Goal: Book appointment/travel/reservation

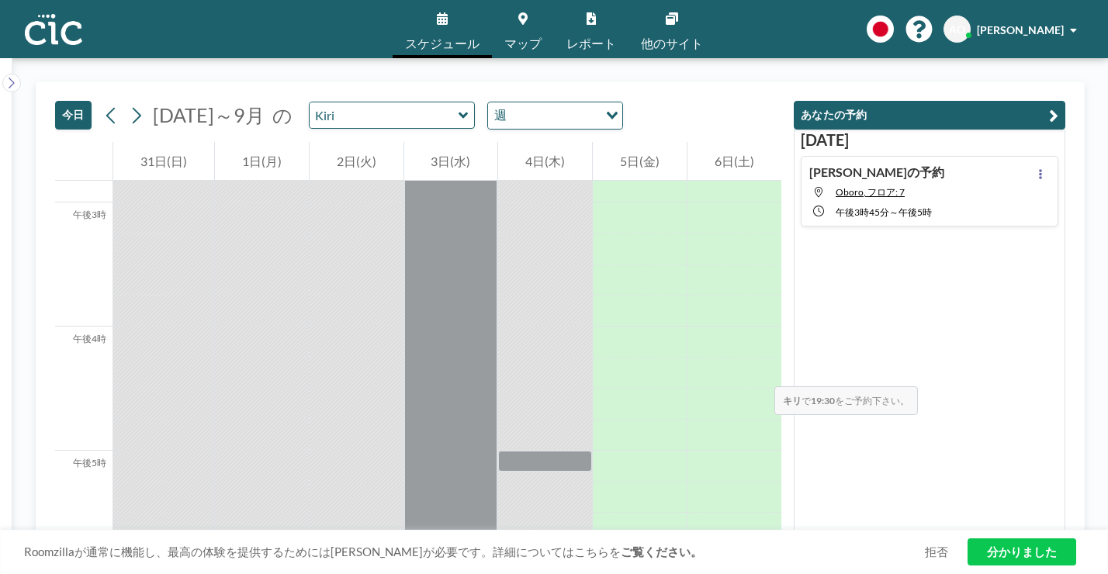
scroll to position [1804, 0]
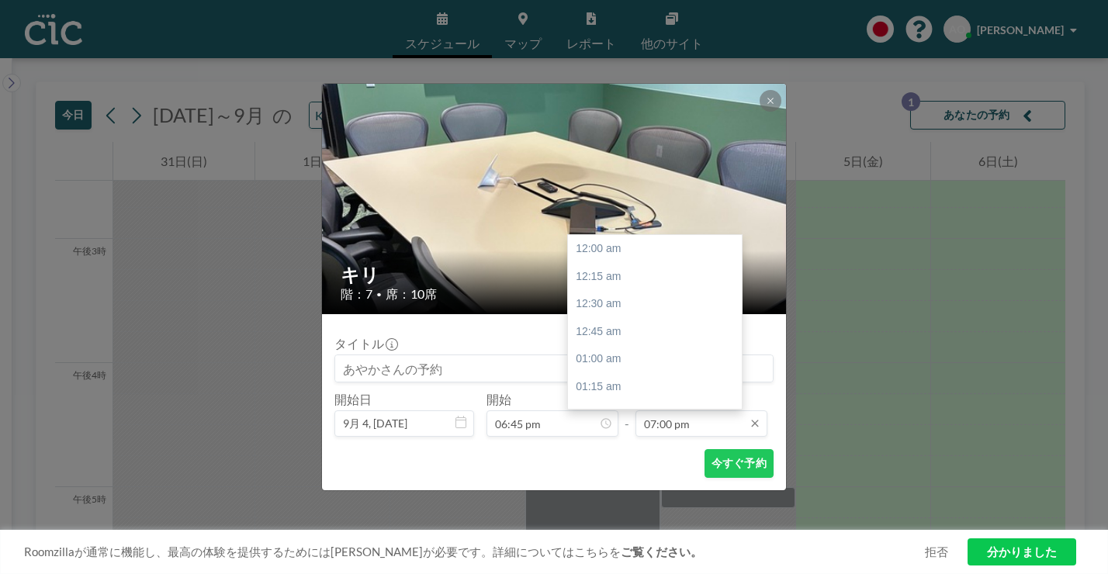
scroll to position [1882, 0]
click at [669, 410] on input "07:00 pm" at bounding box center [701, 423] width 132 height 26
click at [620, 539] on div "午後8時45分" at bounding box center [655, 553] width 174 height 28
type input "08:45 pm"
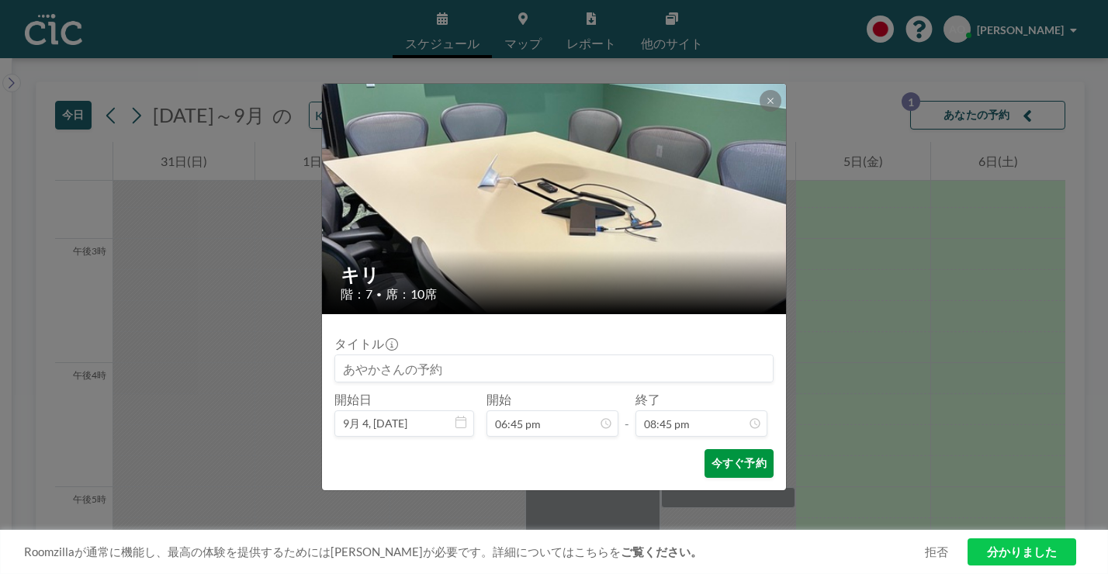
scroll to position [2056, 0]
click at [712, 456] on font "今すぐ予約" at bounding box center [739, 462] width 55 height 13
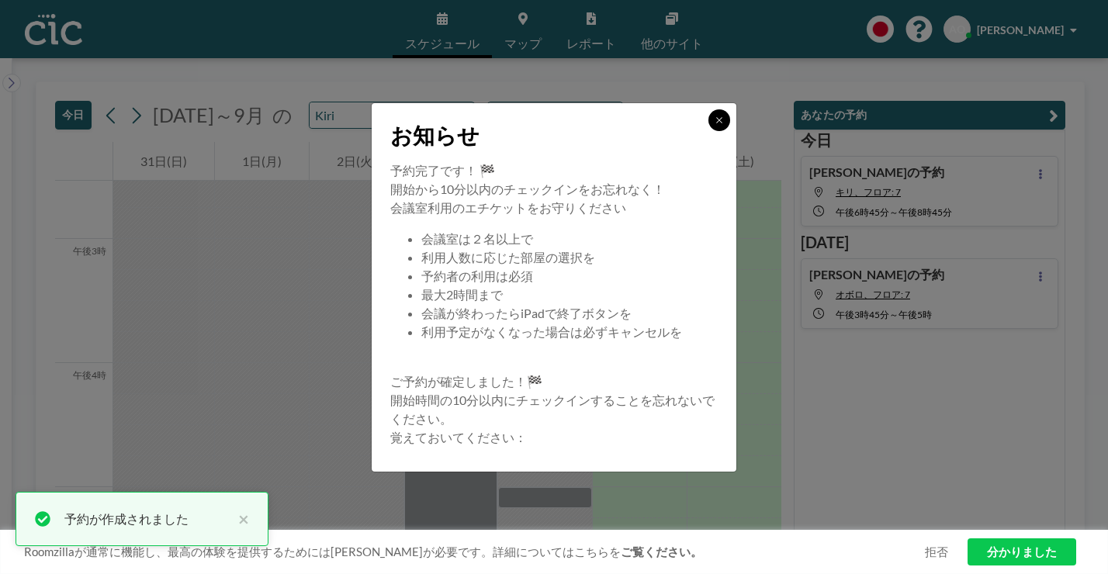
click at [715, 125] on icon at bounding box center [719, 120] width 9 height 9
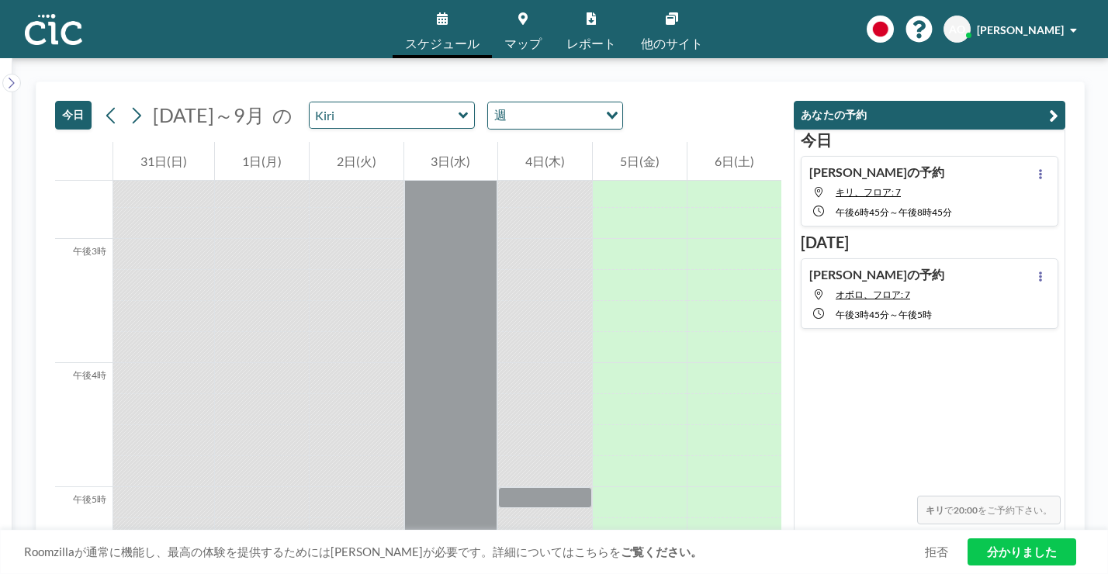
scroll to position [1787, 0]
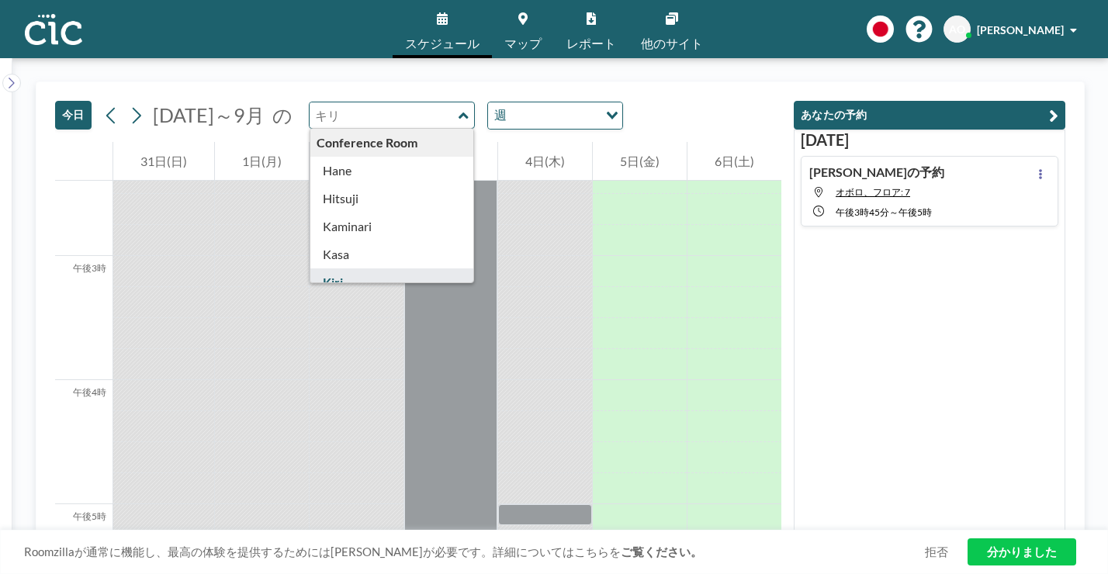
click at [319, 102] on input "text" at bounding box center [384, 115] width 149 height 26
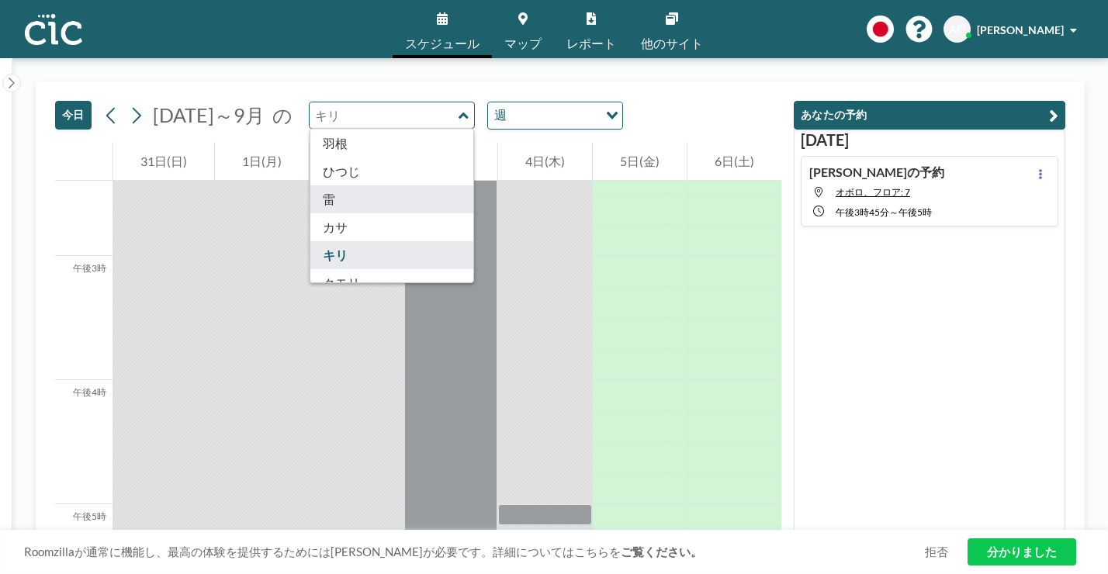
scroll to position [33, 0]
type input "Kasa"
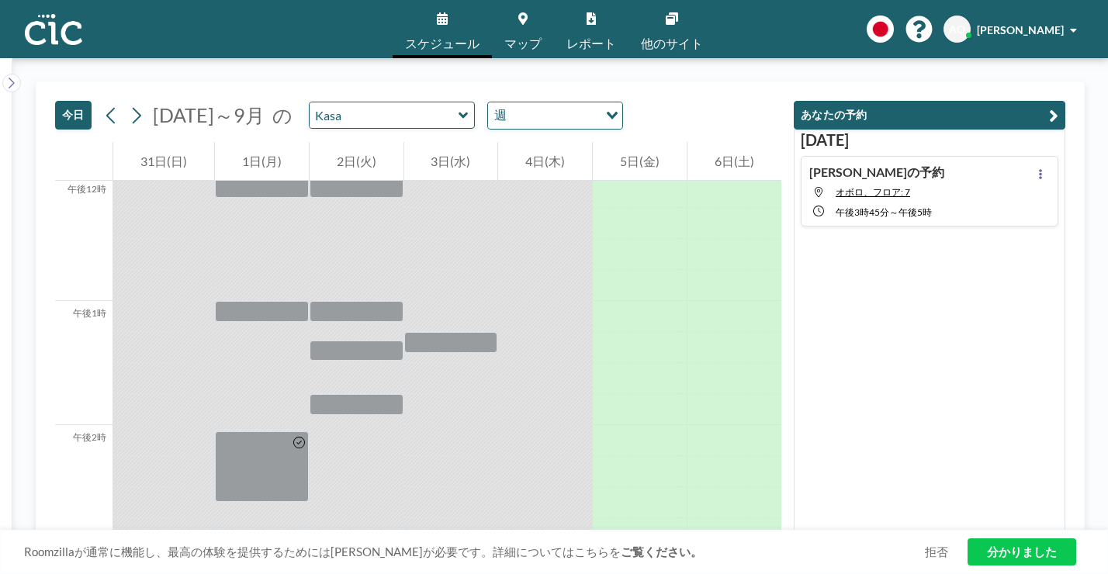
scroll to position [1866, 0]
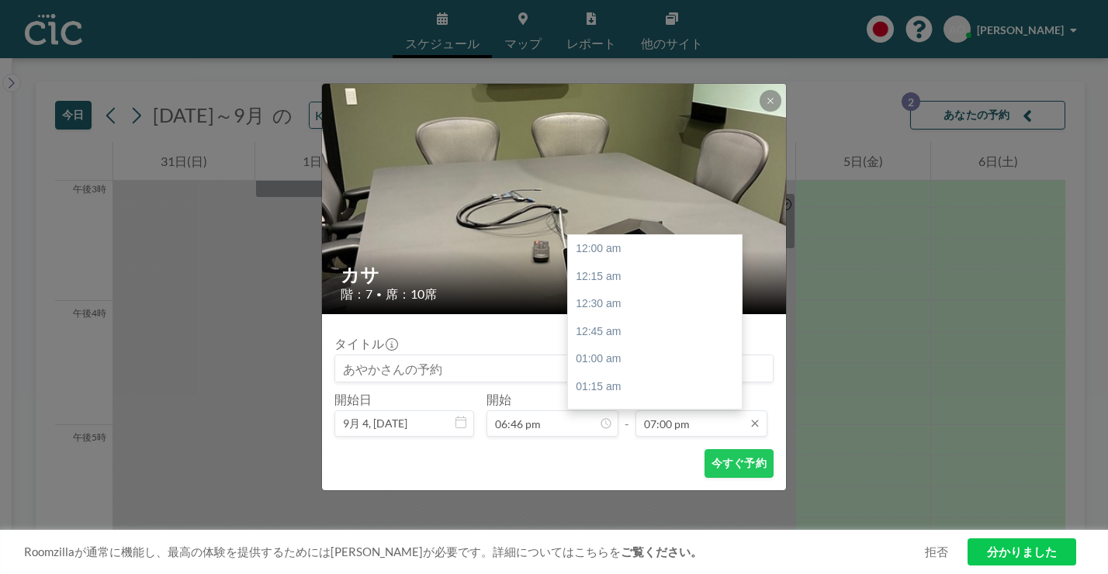
scroll to position [1882, 0]
click at [681, 410] on input "07:00 pm" at bounding box center [701, 423] width 132 height 26
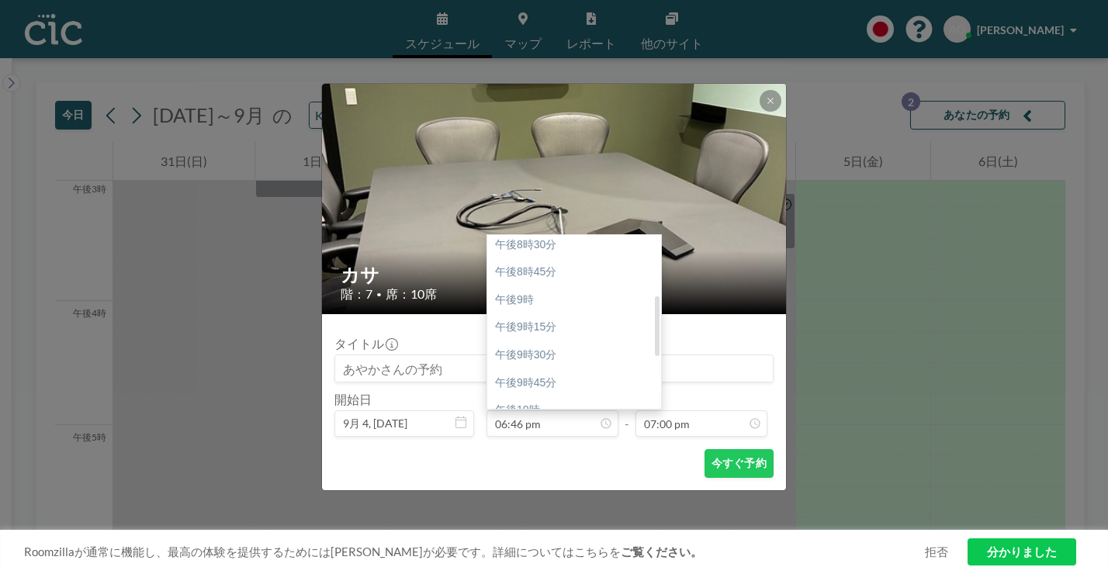
scroll to position [162, 0]
click at [587, 266] on div "午後8時45分" at bounding box center [574, 280] width 174 height 28
type input "08:45 pm"
type input "09:00 pm"
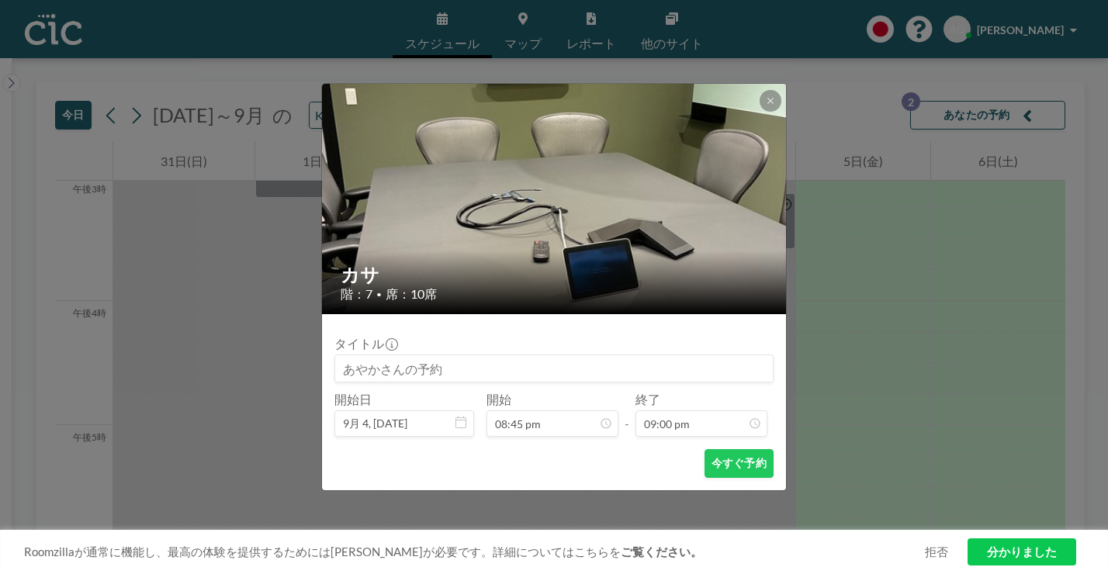
scroll to position [2080, 0]
click at [709, 449] on button "今すぐ予約" at bounding box center [739, 463] width 69 height 29
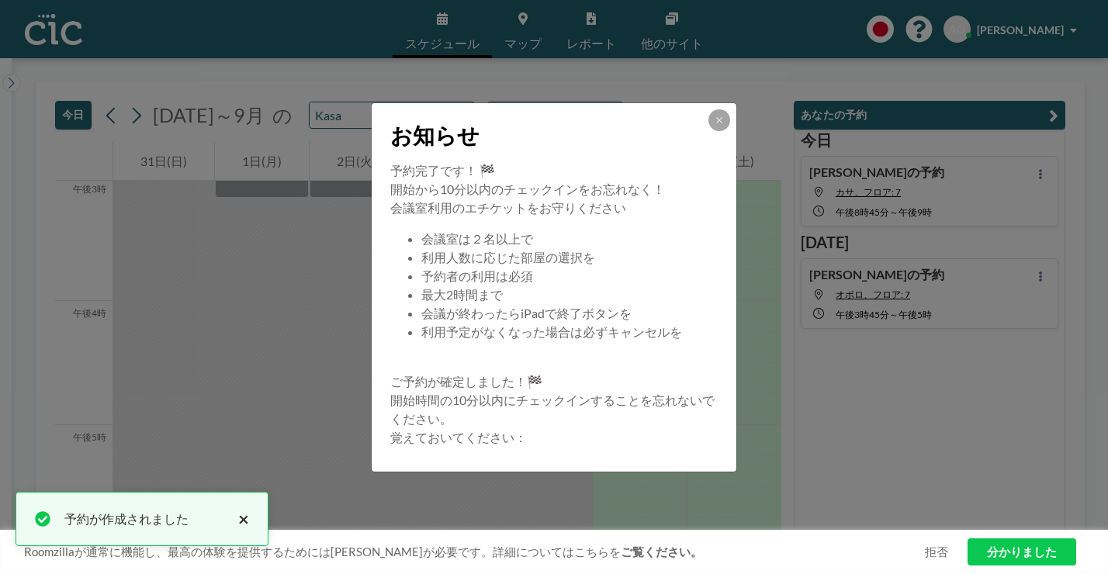
click at [238, 524] on font "×" at bounding box center [243, 518] width 11 height 23
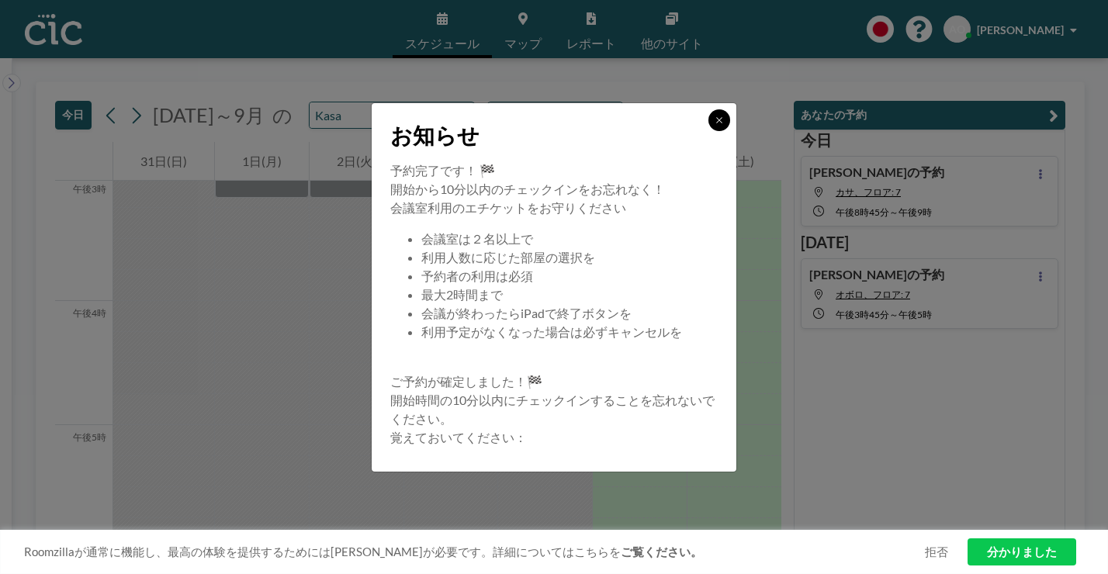
click at [715, 125] on icon at bounding box center [719, 120] width 9 height 9
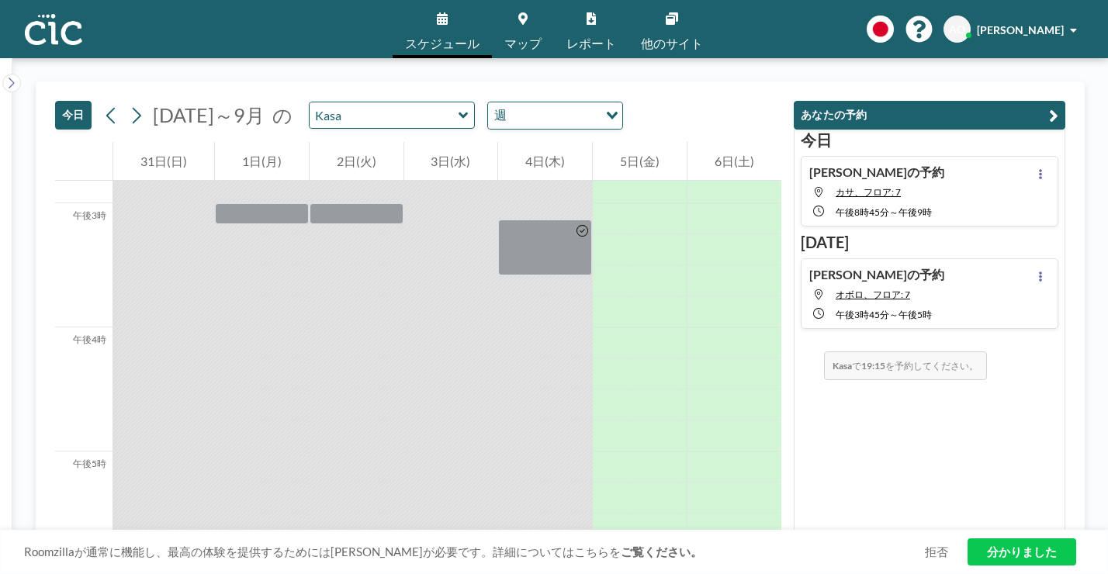
scroll to position [1834, 0]
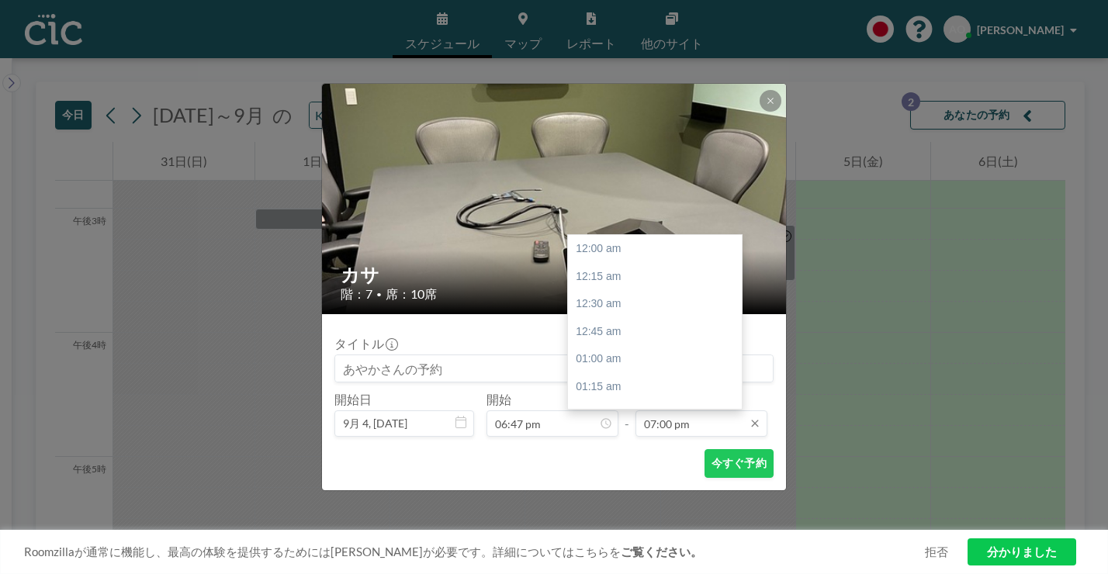
scroll to position [1882, 0]
click at [650, 410] on input "07:00 pm" at bounding box center [701, 423] width 132 height 26
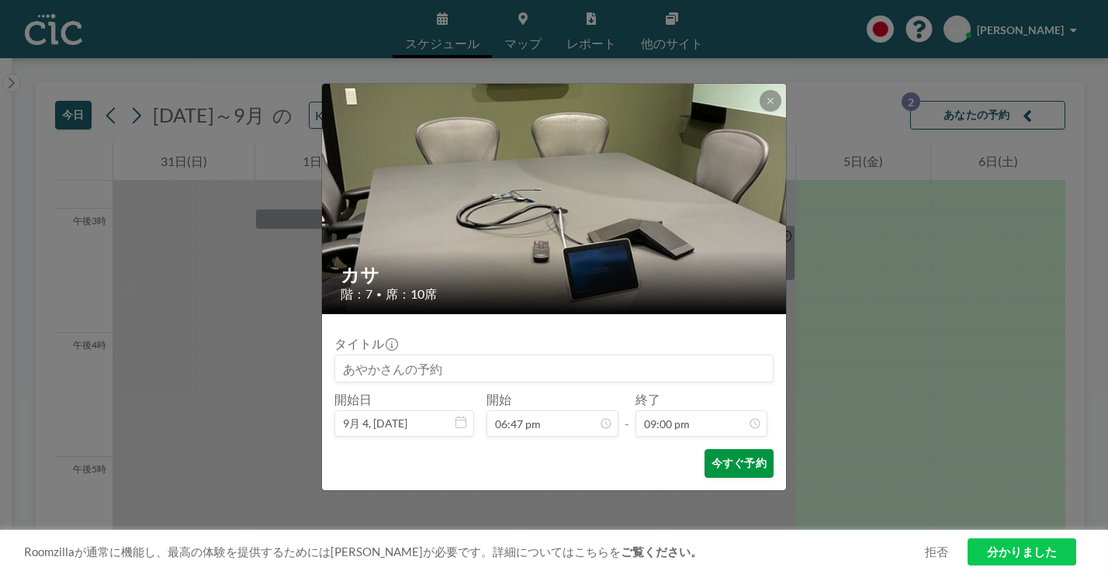
scroll to position [2080, 0]
click at [712, 456] on font "今すぐ予約" at bounding box center [739, 463] width 55 height 15
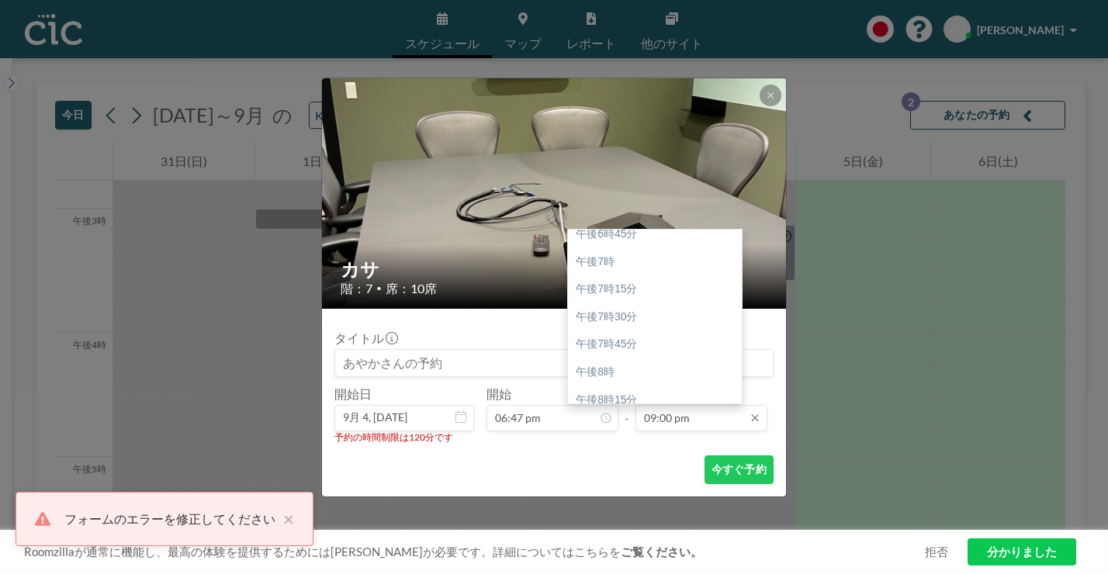
click at [660, 405] on input "09:00 pm" at bounding box center [701, 418] width 132 height 26
click at [615, 496] on div "午後8時45分" at bounding box center [655, 510] width 174 height 28
type input "08:45 pm"
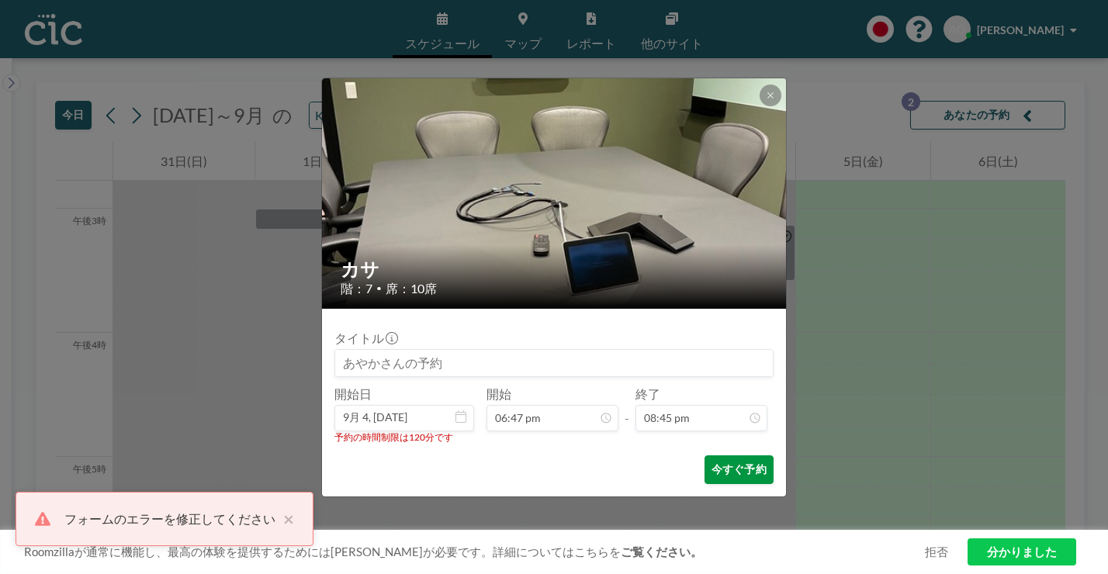
scroll to position [0, 0]
click at [712, 462] on font "今すぐ予約" at bounding box center [739, 468] width 55 height 13
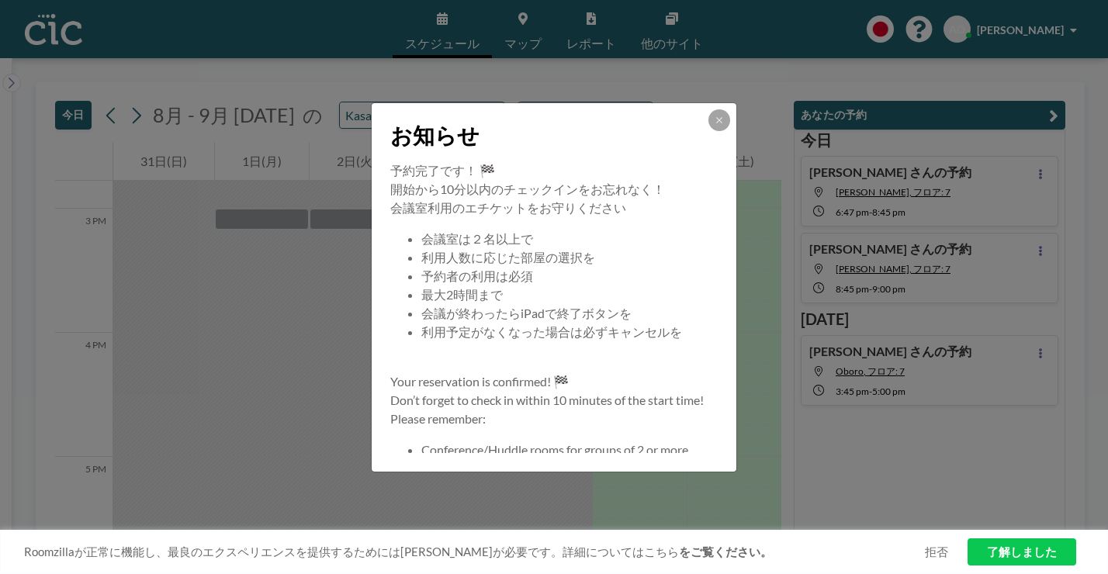
click at [1054, 209] on div "お知らせ 予約完了です！ 🏁 開始から10分以内のチェックインをお忘れなく！ 会議室利用のエチケットをお守りください 会議室は２名以上で 利用人数に応じた部屋…" at bounding box center [554, 287] width 1108 height 574
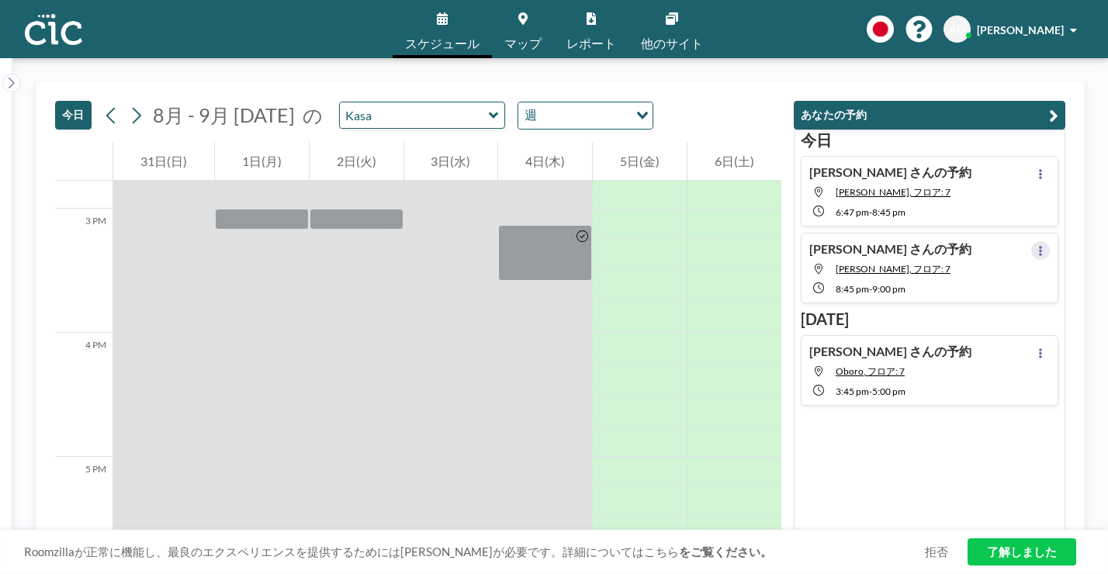
click at [1044, 246] on icon at bounding box center [1040, 251] width 6 height 10
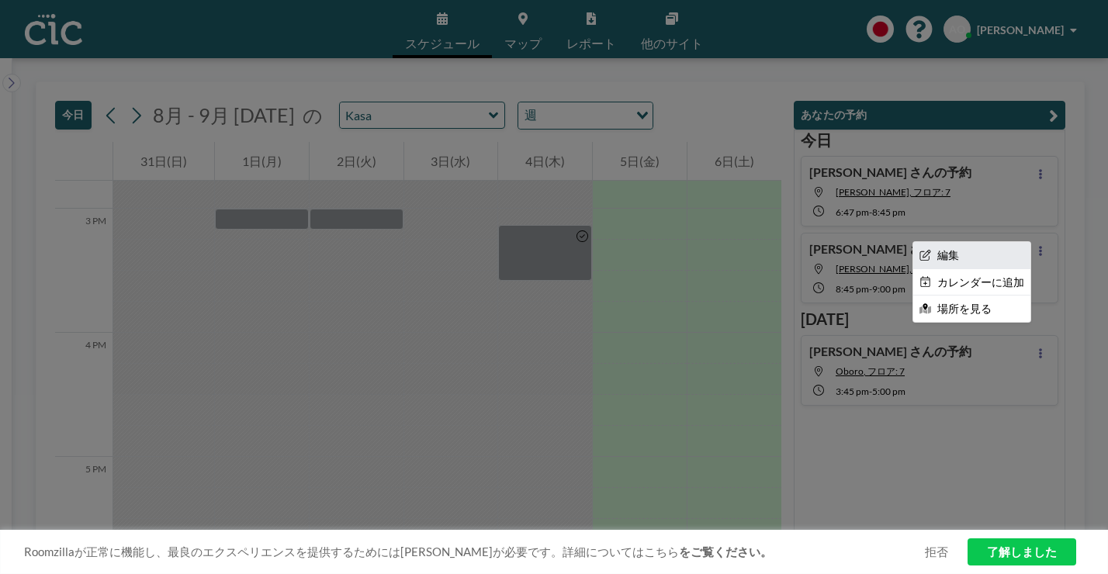
click at [1006, 242] on li "編集" at bounding box center [971, 255] width 117 height 26
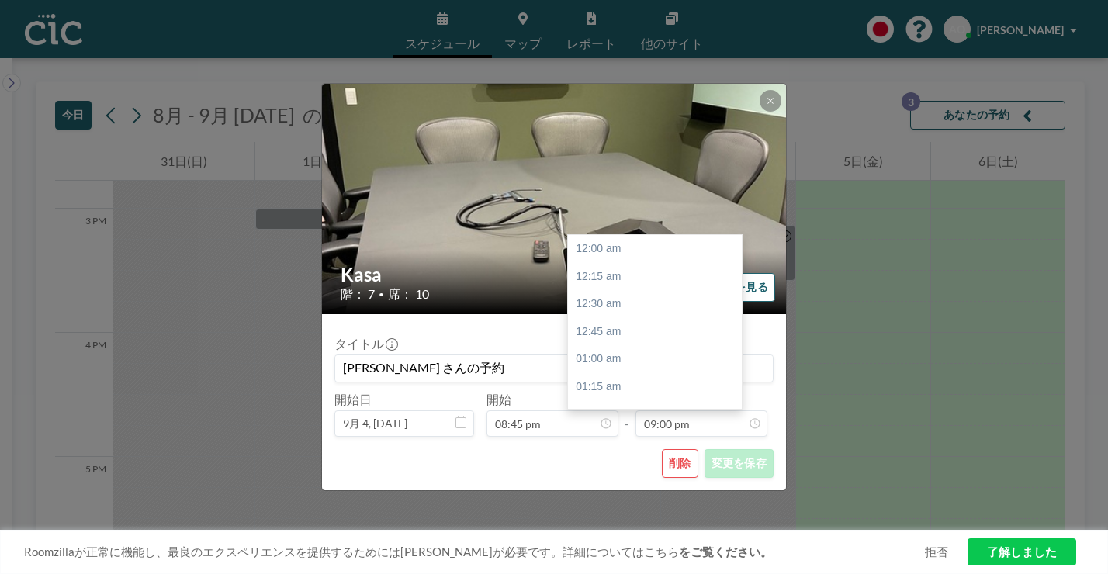
scroll to position [2080, 0]
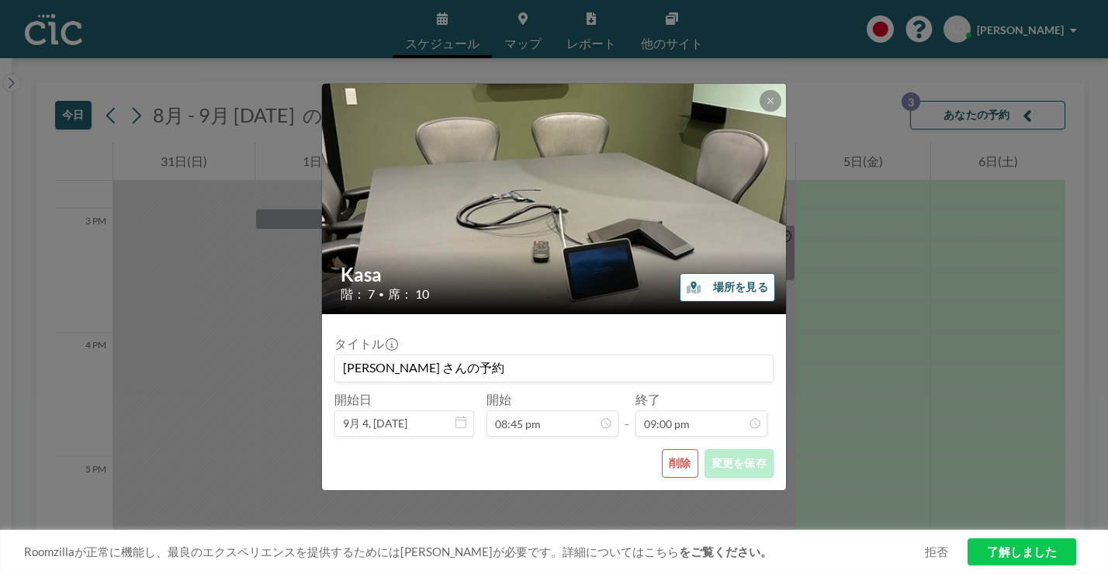
click at [662, 449] on button "削除" at bounding box center [680, 463] width 36 height 29
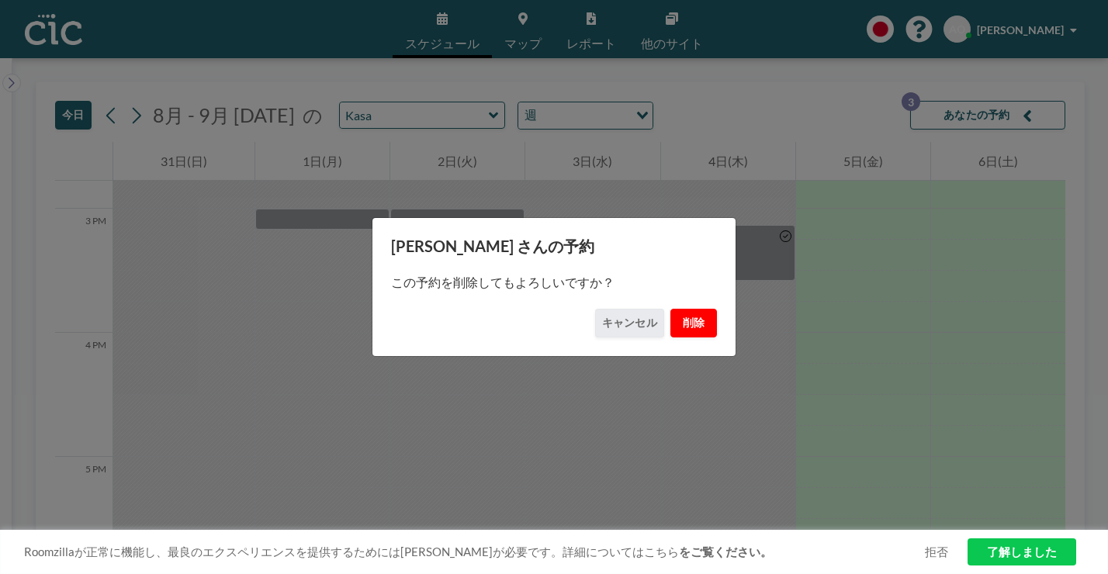
click at [670, 326] on button "削除" at bounding box center [693, 323] width 47 height 29
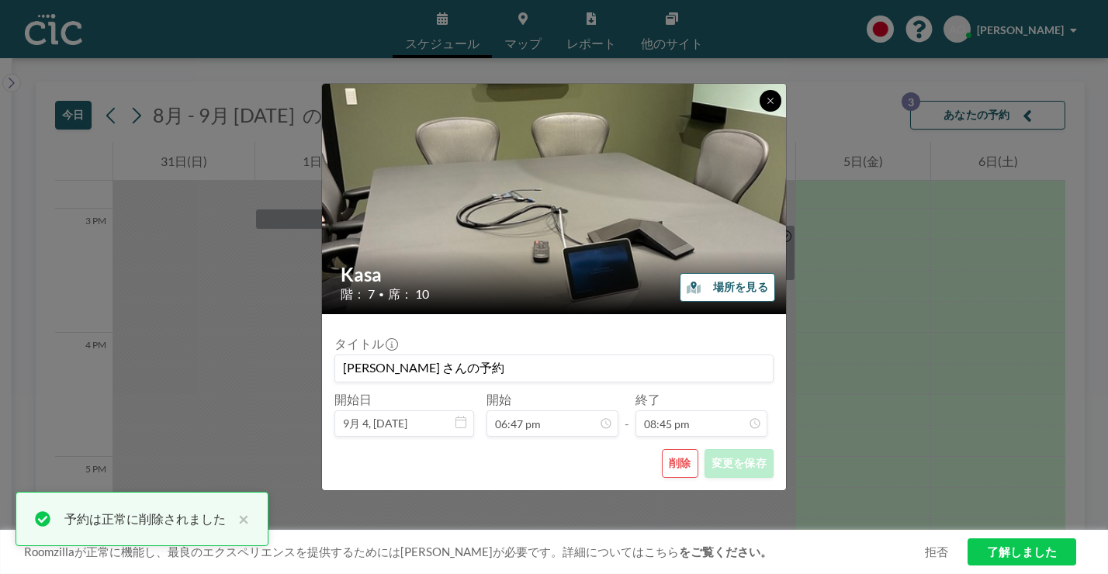
click at [760, 112] on button at bounding box center [771, 101] width 22 height 22
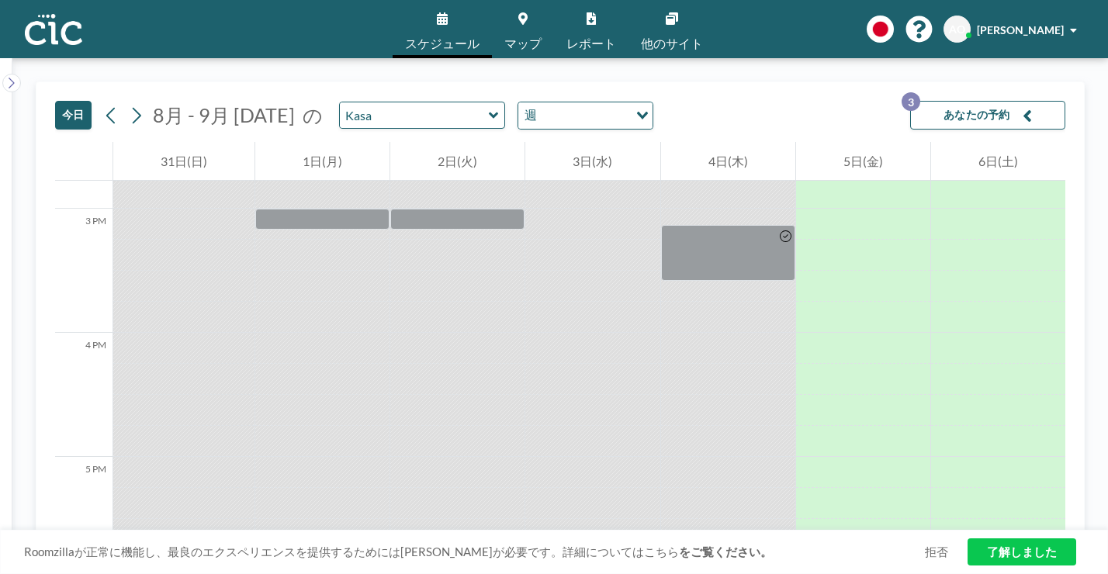
click at [1032, 101] on button "あなたの予約 3" at bounding box center [987, 115] width 155 height 29
